Goal: Task Accomplishment & Management: Use online tool/utility

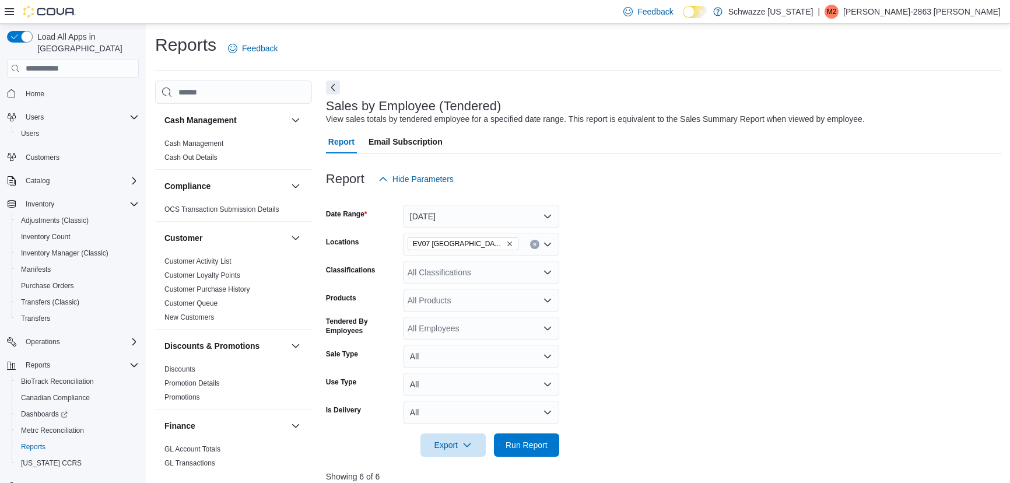
scroll to position [344, 0]
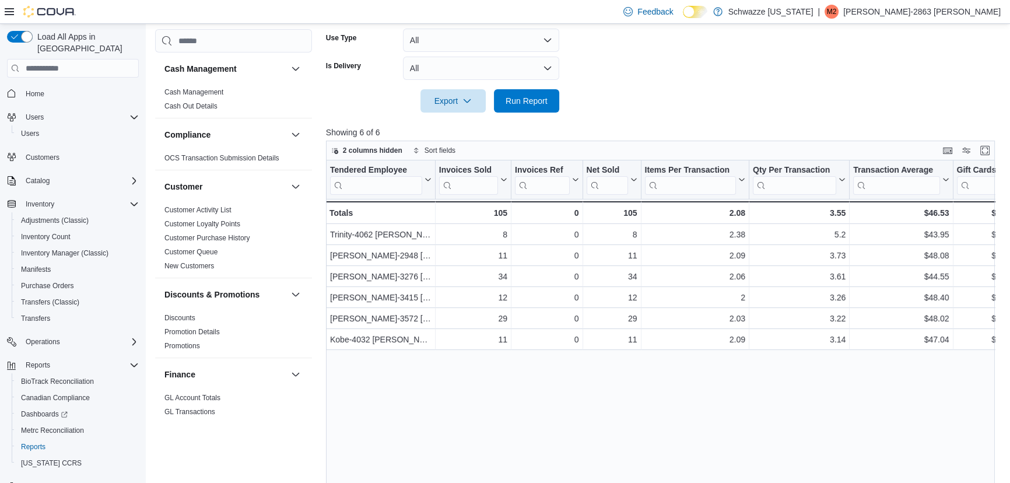
click at [730, 80] on div at bounding box center [664, 84] width 676 height 9
click at [534, 104] on span "Run Report" at bounding box center [526, 101] width 42 height 12
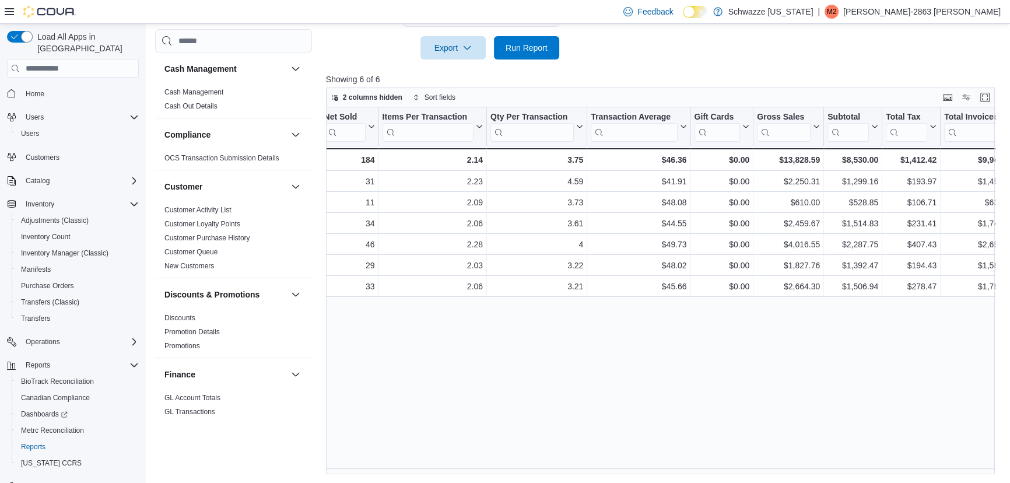
scroll to position [0, 264]
click at [782, 426] on div "Tendered Employee Click to view column header actions Invoices Sold Click to vi…" at bounding box center [664, 290] width 676 height 367
click at [539, 50] on span "Run Report" at bounding box center [526, 47] width 42 height 12
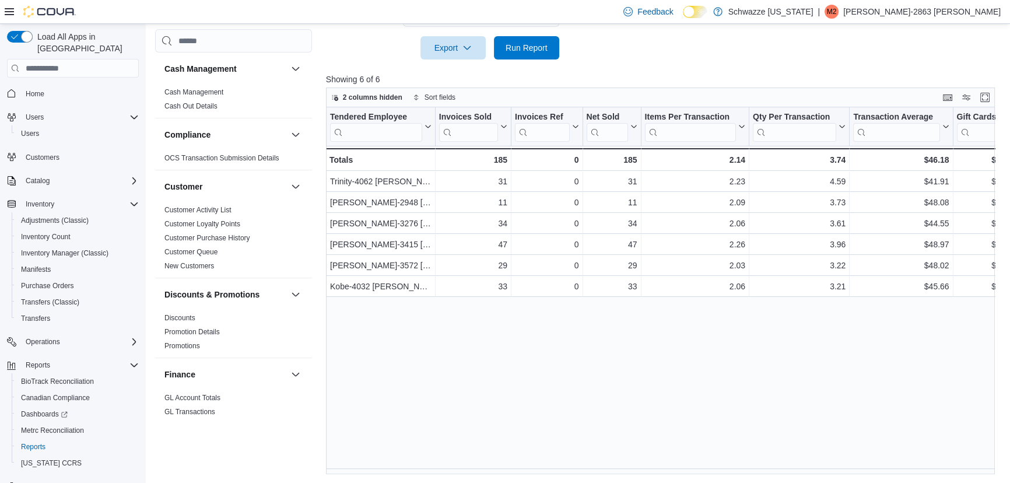
click at [535, 466] on div "Tendered Employee Click to view column header actions Invoices Sold Click to vi…" at bounding box center [664, 290] width 676 height 367
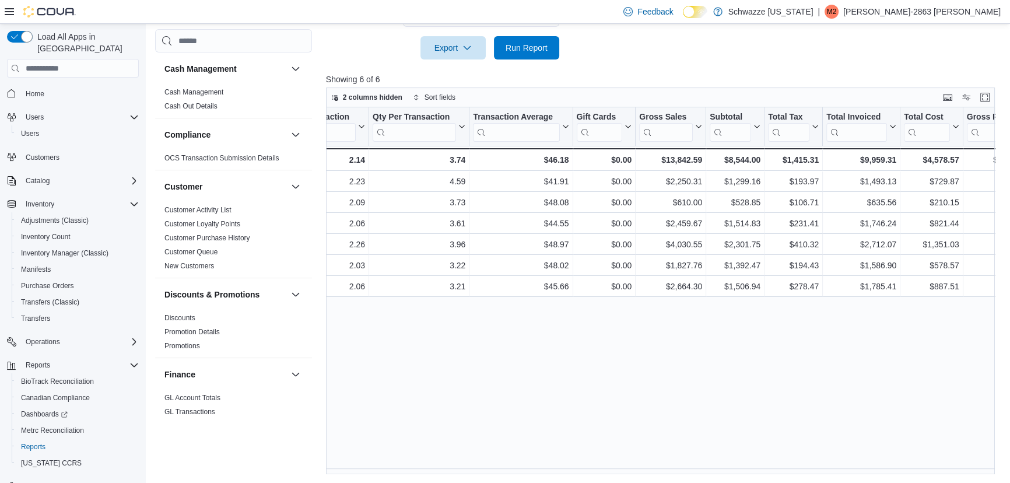
scroll to position [0, 396]
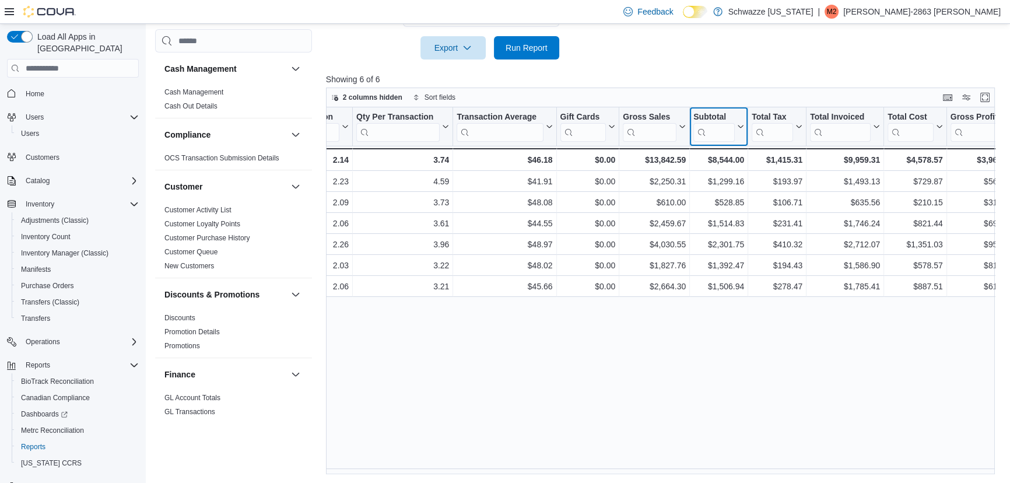
click at [739, 128] on icon at bounding box center [739, 126] width 9 height 7
click at [741, 182] on span "Sort High-Low" at bounding box center [726, 185] width 44 height 9
click at [657, 380] on div "Tendered Employee Click to view column header actions Invoices Sold Click to vi…" at bounding box center [664, 290] width 676 height 367
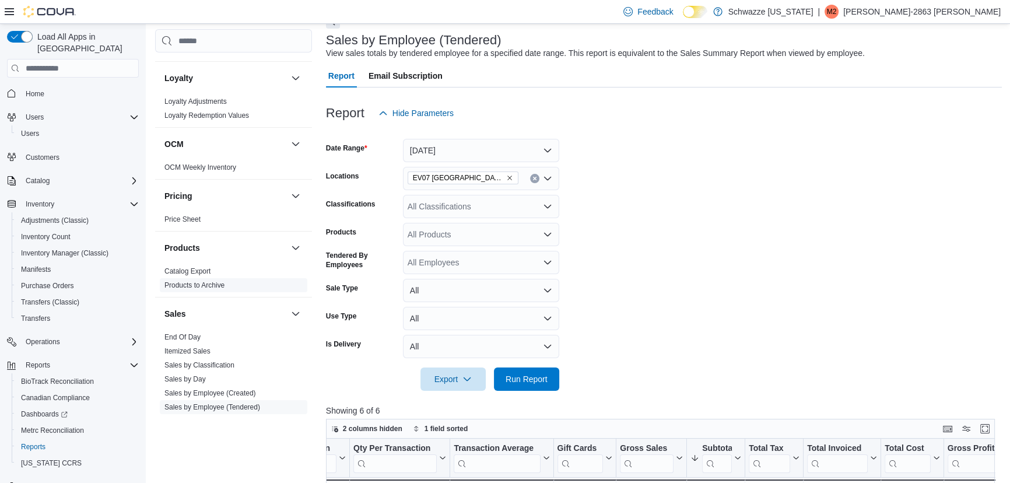
scroll to position [623, 0]
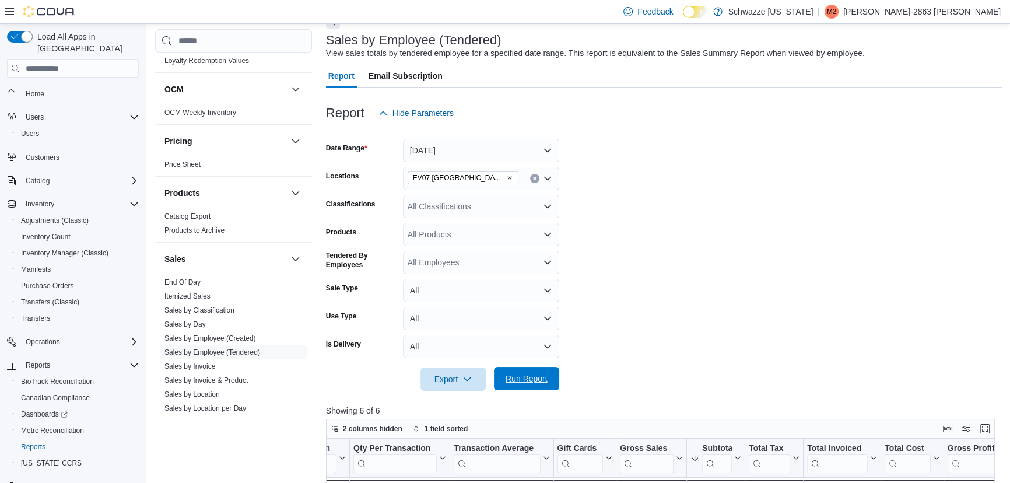
click at [549, 377] on span "Run Report" at bounding box center [526, 378] width 51 height 23
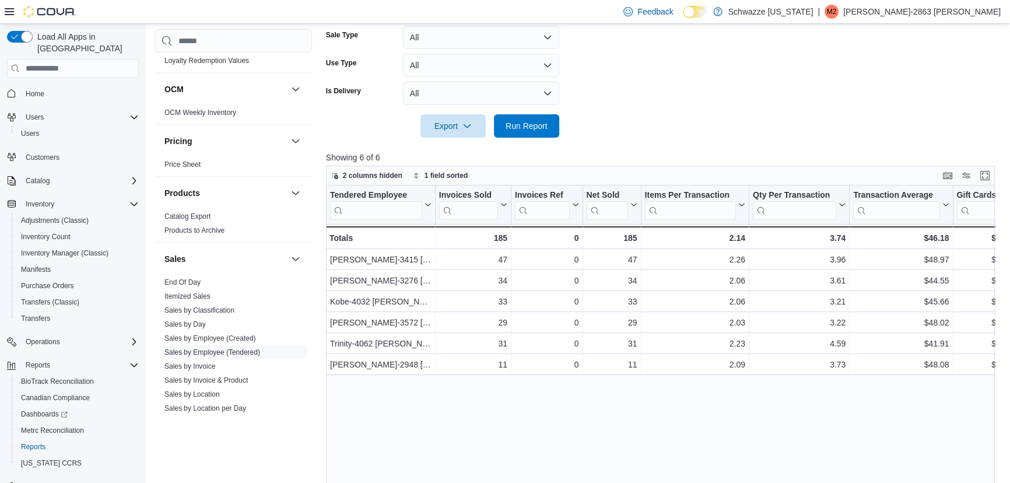
scroll to position [318, 0]
drag, startPoint x: 927, startPoint y: 237, endPoint x: 950, endPoint y: 236, distance: 22.7
click at [950, 236] on div "$46.18 - Transaction Average, column 7, row 7" at bounding box center [900, 238] width 103 height 23
click at [866, 406] on div "Tendered Employee Click to view column header actions Invoices Sold Click to vi…" at bounding box center [664, 370] width 676 height 367
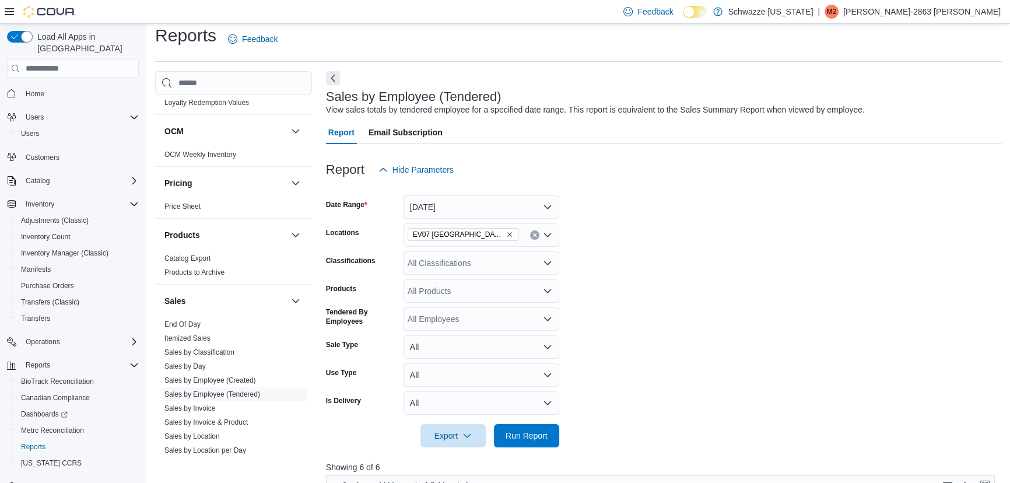
scroll to position [0, 0]
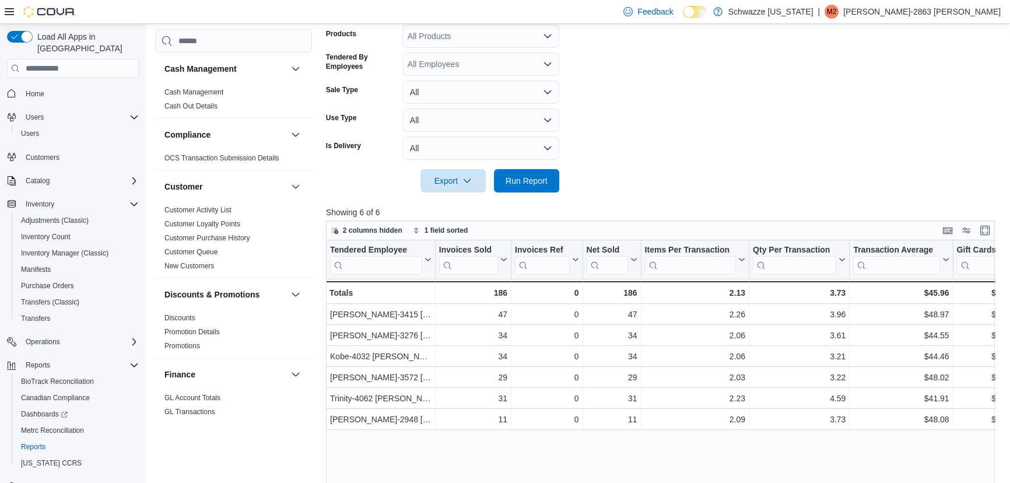
scroll to position [265, 0]
click at [533, 188] on span "Run Report" at bounding box center [526, 179] width 51 height 23
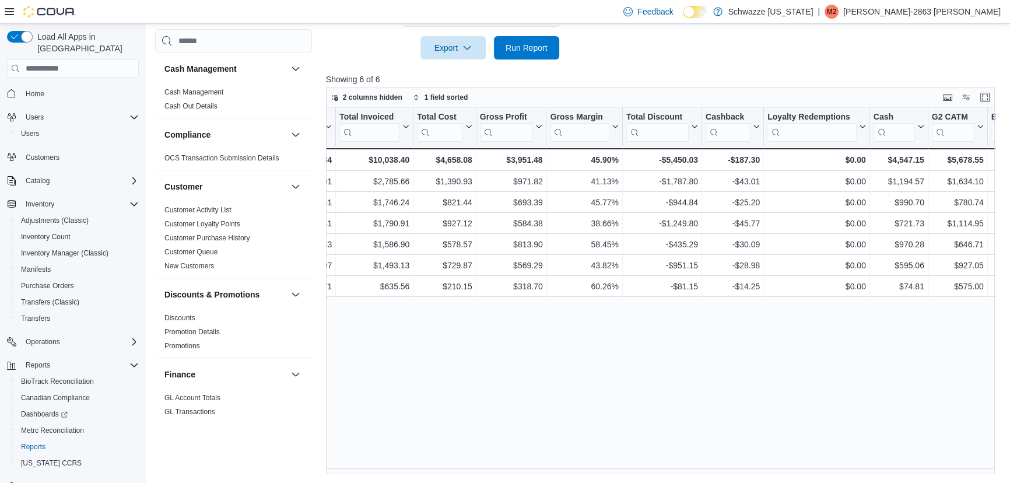
scroll to position [0, 1140]
